Goal: Information Seeking & Learning: Learn about a topic

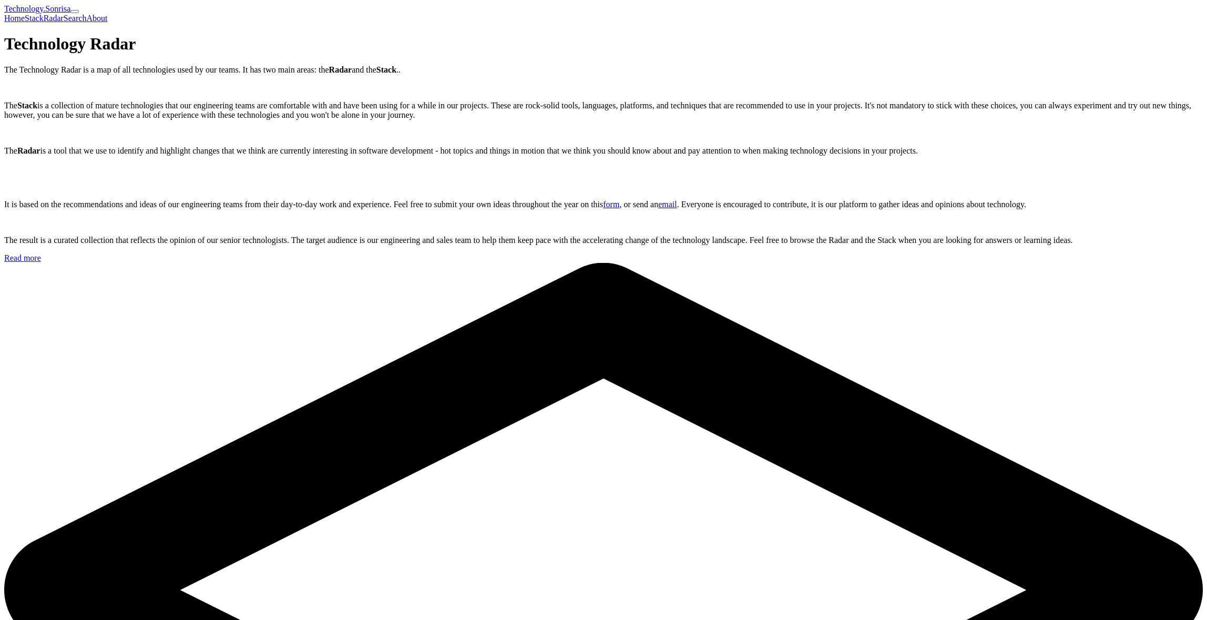
click at [64, 14] on link "Radar" at bounding box center [54, 18] width 20 height 9
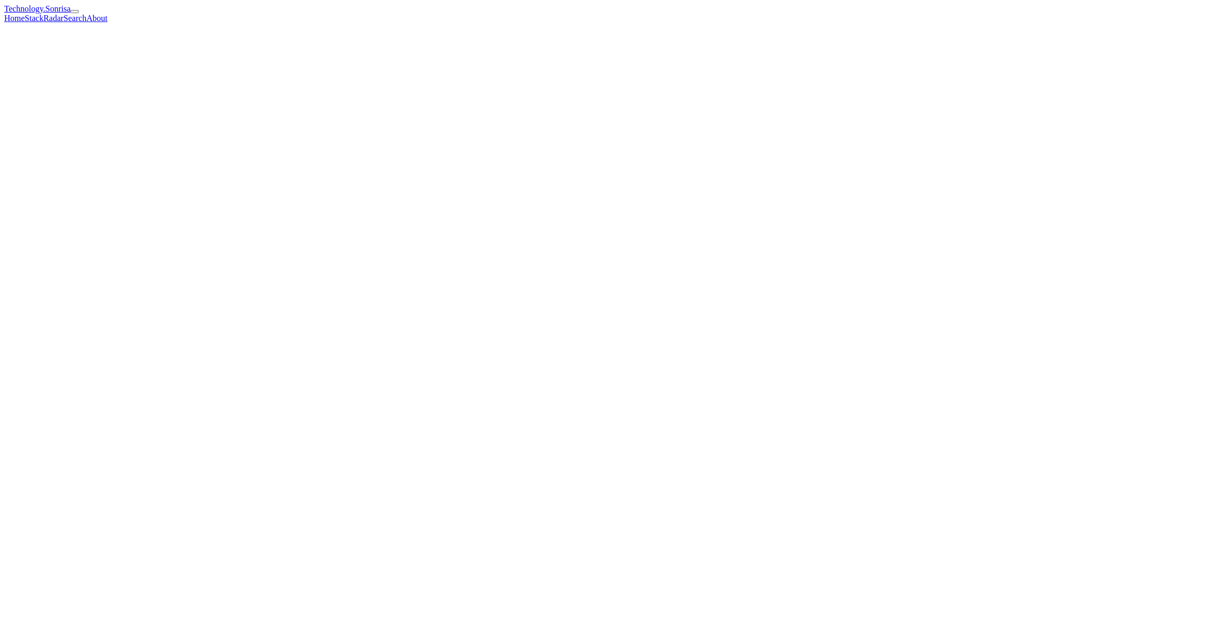
click at [87, 14] on link "Search" at bounding box center [75, 18] width 23 height 9
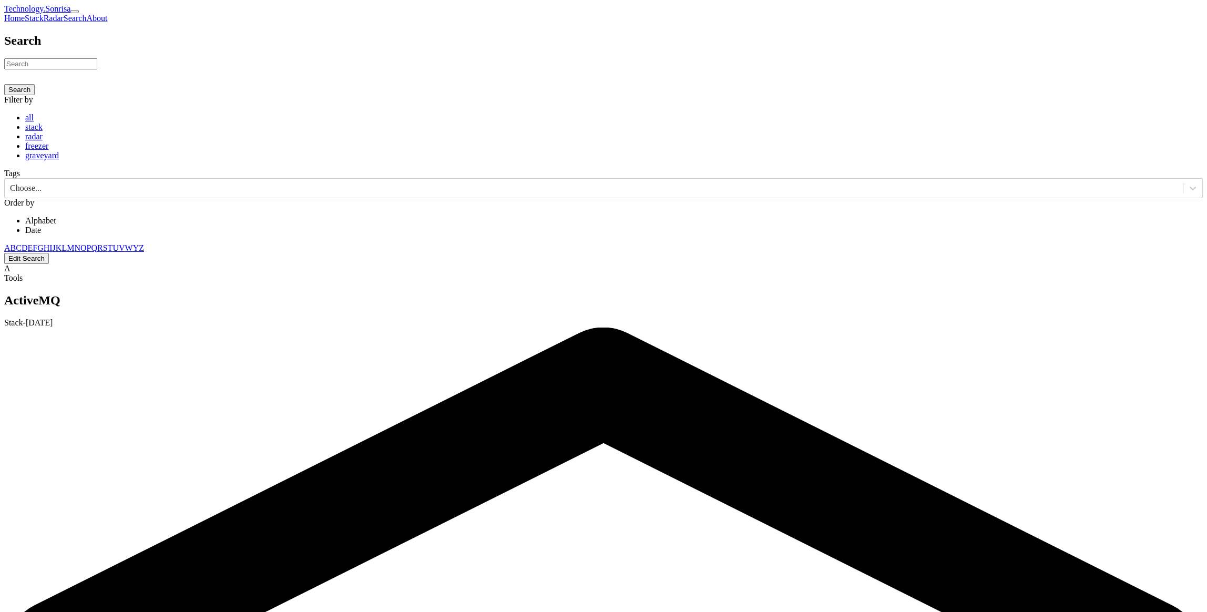
click at [97, 69] on input at bounding box center [50, 63] width 93 height 11
type input "wpf"
click at [4, 84] on button "Search" at bounding box center [19, 89] width 31 height 11
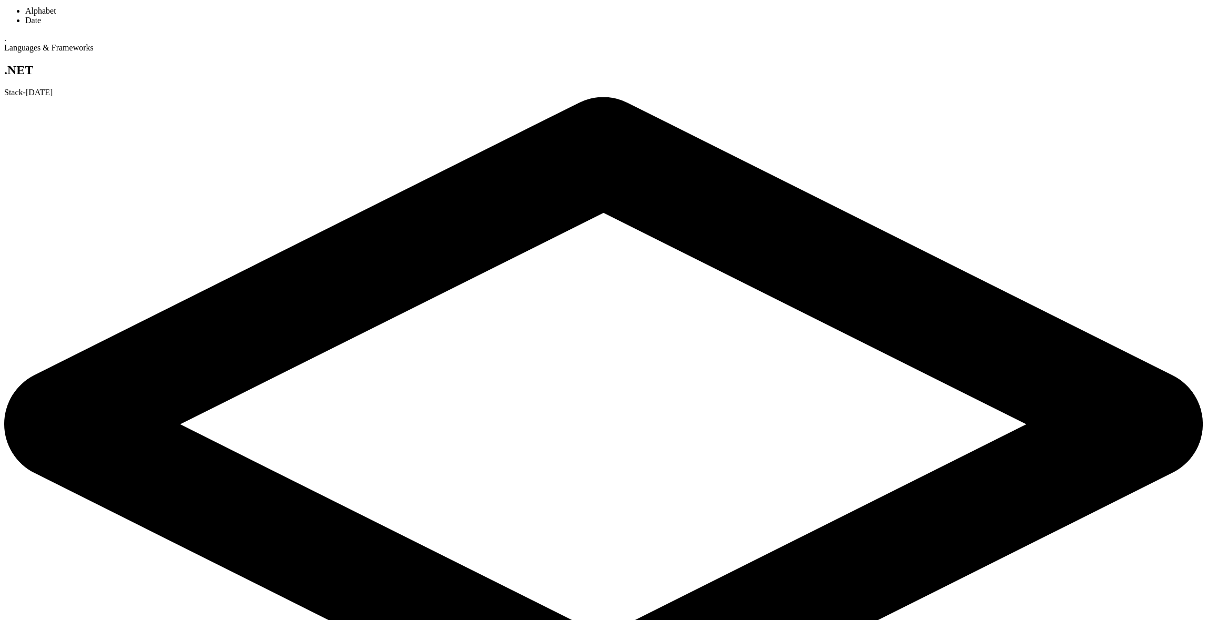
scroll to position [210, 0]
